Goal: Navigation & Orientation: Find specific page/section

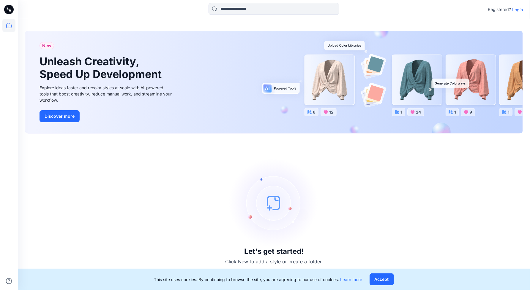
click at [10, 10] on icon at bounding box center [8, 9] width 9 height 19
click at [518, 9] on p "Login" at bounding box center [517, 10] width 11 height 6
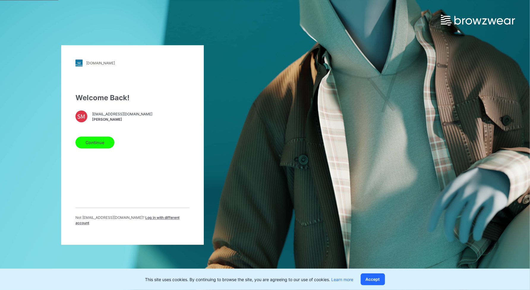
click at [96, 140] on button "Continue" at bounding box center [94, 143] width 39 height 12
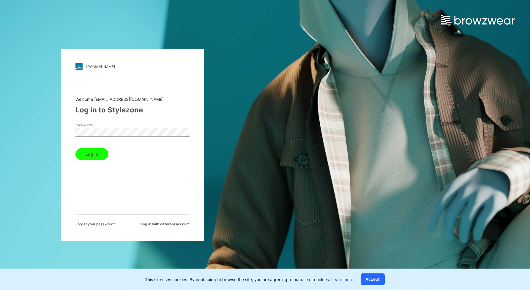
click at [75, 148] on button "Log in" at bounding box center [91, 154] width 33 height 12
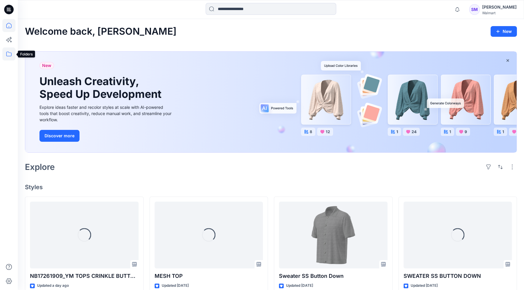
click at [7, 53] on icon at bounding box center [8, 53] width 13 height 13
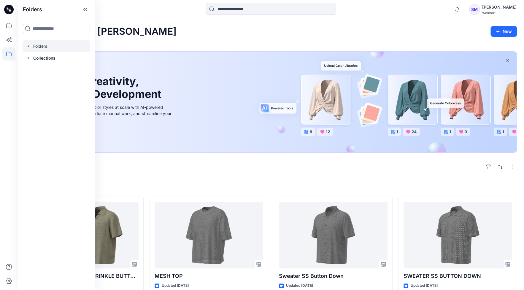
click at [38, 44] on div at bounding box center [57, 46] width 68 height 12
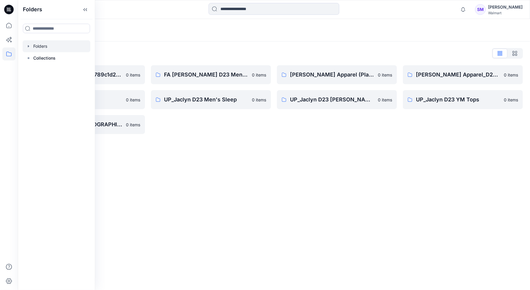
click at [235, 176] on div "Folders Folders List __chat-5a09cf79d3c9789c1d279b56-5e95916cf4a15c049e366b51 0…" at bounding box center [274, 154] width 512 height 271
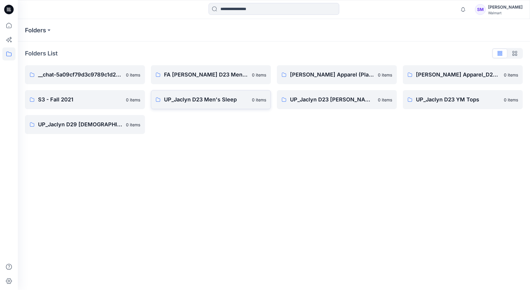
click at [194, 102] on p "UP_Jaclyn D23 Men's Sleep" at bounding box center [206, 100] width 84 height 8
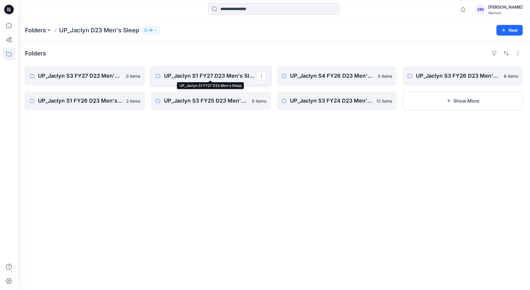
click at [207, 77] on p "UP_Jaclyn S1 FY27 D23 Men's Sleep" at bounding box center [210, 76] width 93 height 8
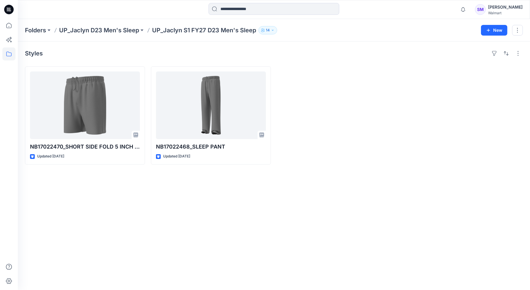
click at [424, 205] on div "Styles NB17022470_SHORT SIDE FOLD 5 INCH INSEAM Updated [DATE] NB17022468_SLEEP…" at bounding box center [274, 166] width 512 height 249
click at [362, 195] on div "Styles NB17022470_SHORT SIDE FOLD 5 INCH INSEAM Updated [DATE] NB17022468_SLEEP…" at bounding box center [274, 166] width 512 height 249
